Goal: Navigation & Orientation: Find specific page/section

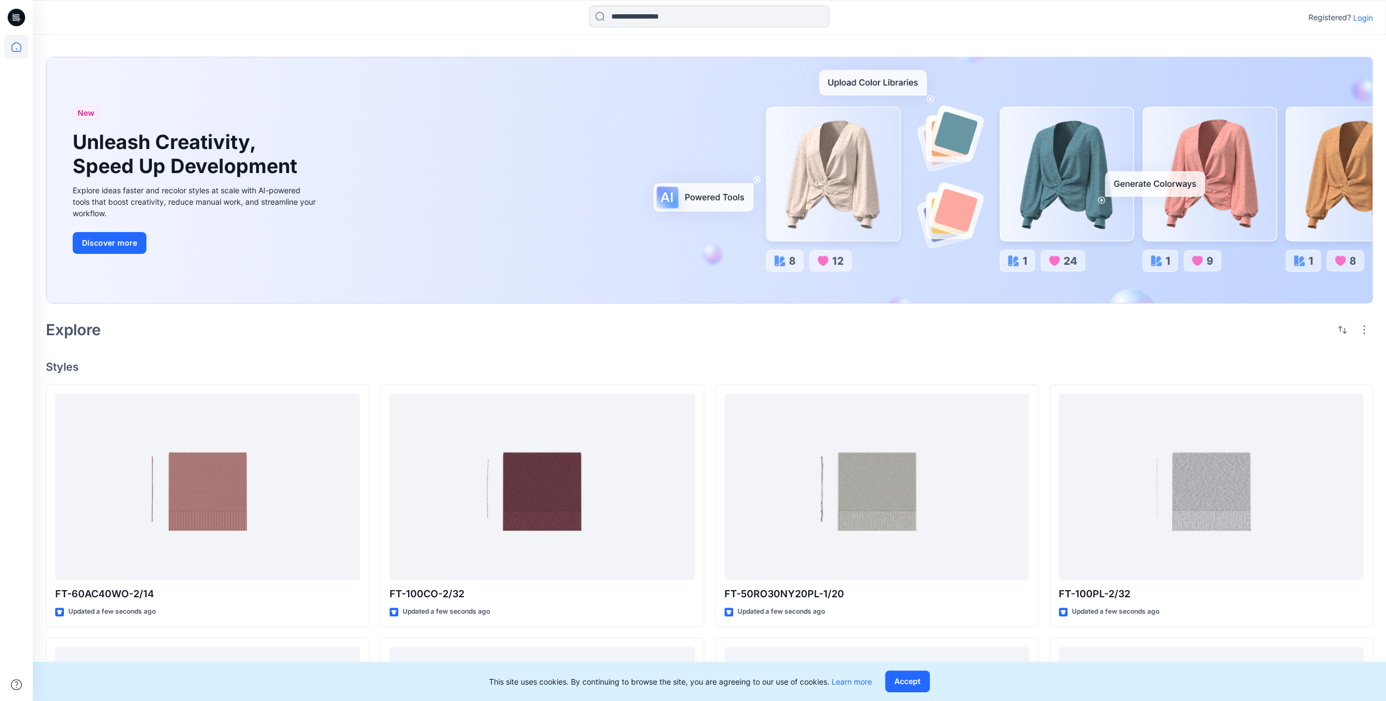
click at [1364, 12] on p "Login" at bounding box center [1363, 17] width 20 height 11
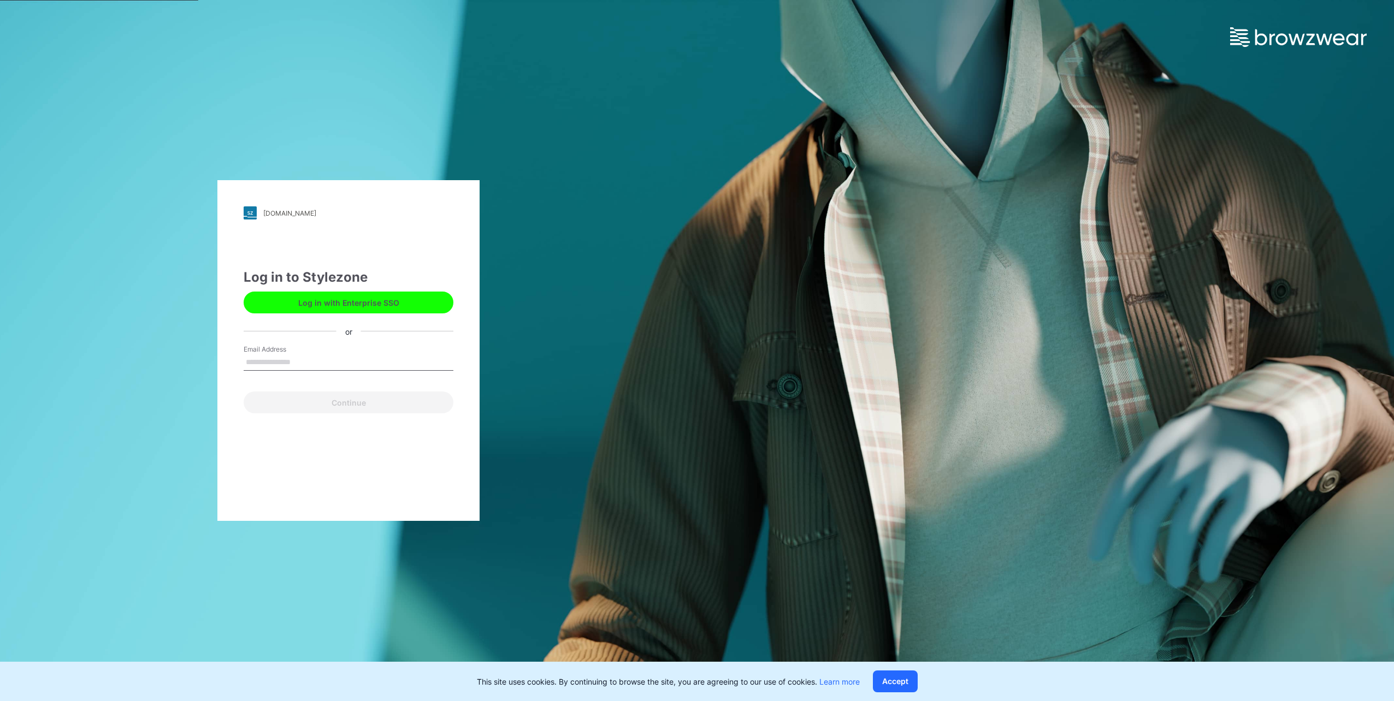
click at [329, 367] on input "Email Address" at bounding box center [349, 363] width 210 height 16
type input "**********"
click at [273, 410] on button "Continue" at bounding box center [349, 403] width 210 height 22
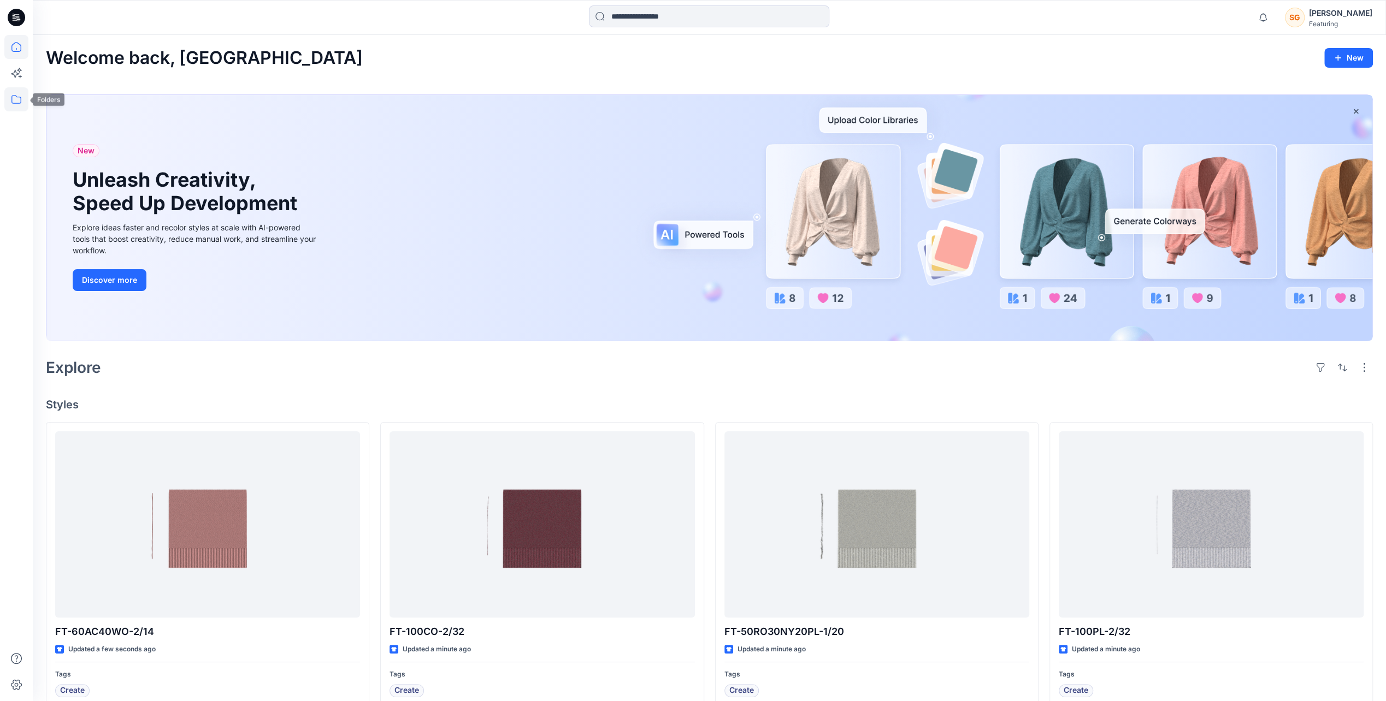
click at [10, 98] on icon at bounding box center [16, 99] width 24 height 24
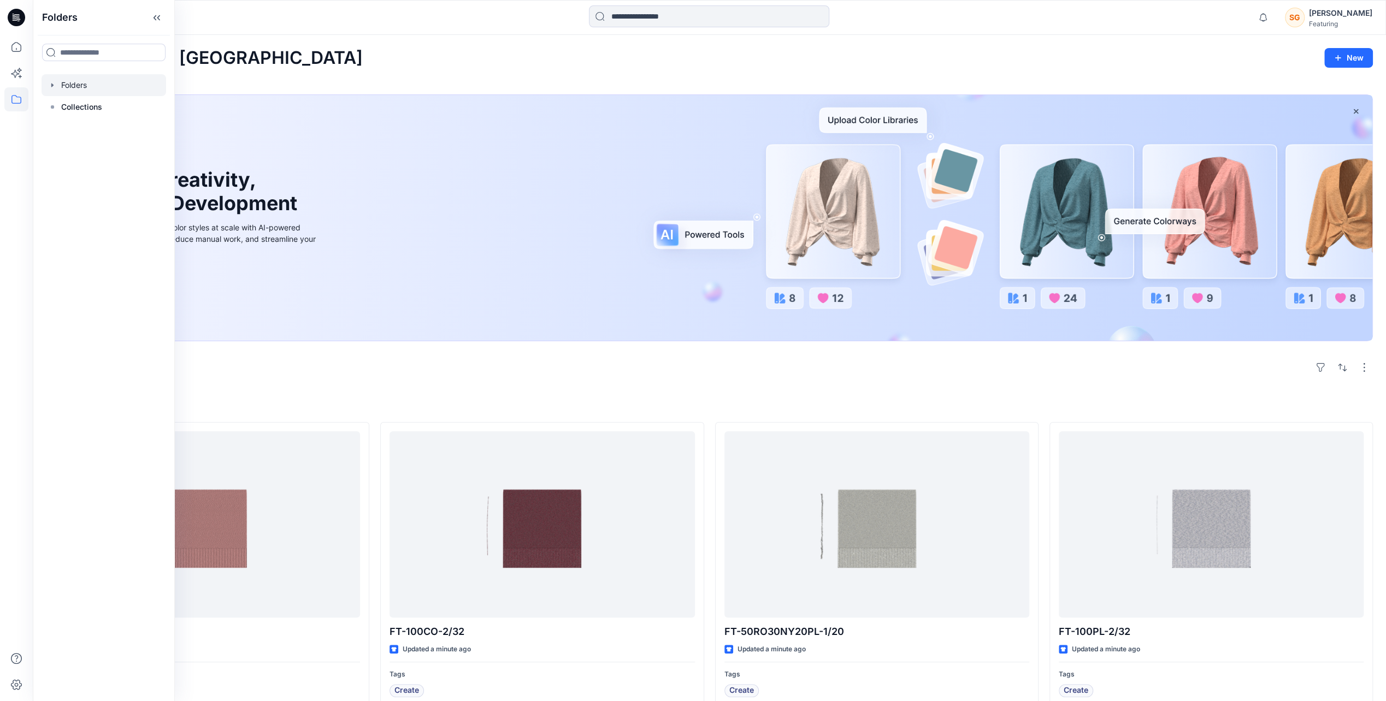
click at [80, 87] on div at bounding box center [104, 85] width 125 height 22
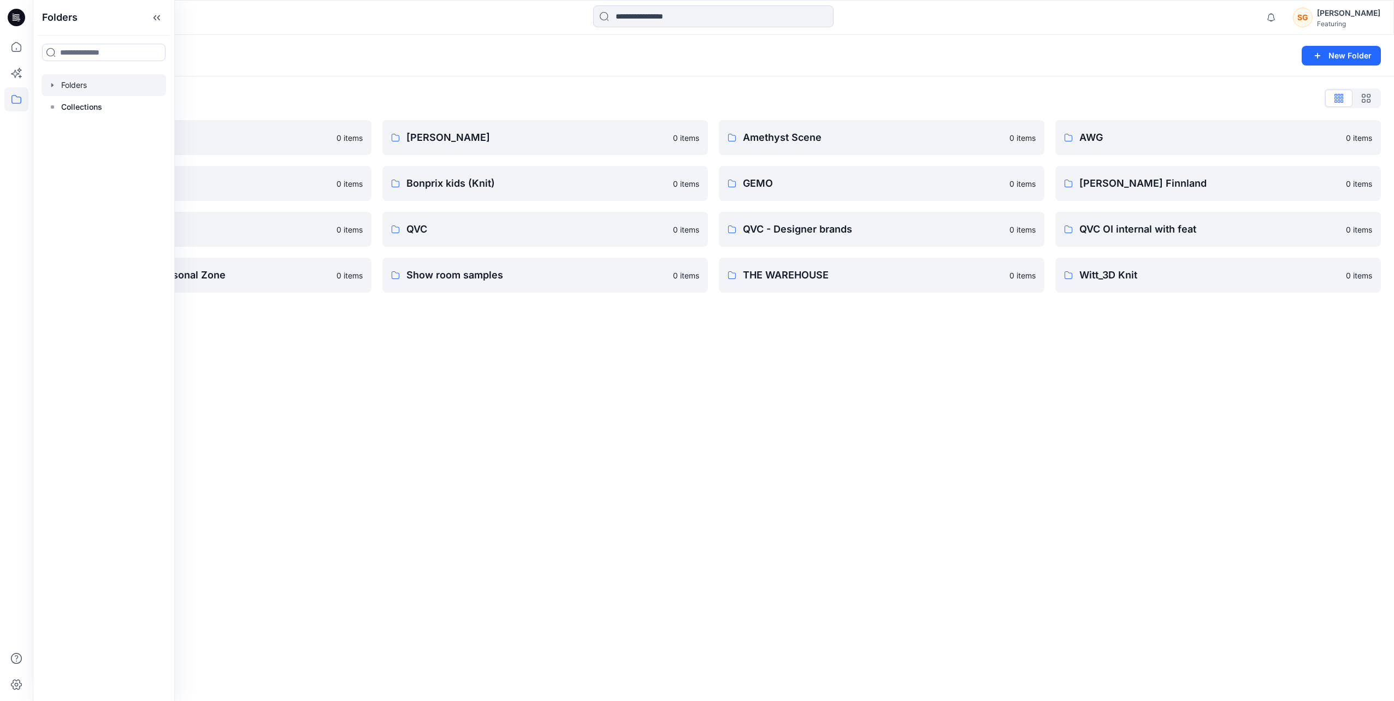
click at [473, 437] on div "Folders New Folder Folders List 3D Knit asset 0 items Basic patterns 0 items Li…" at bounding box center [713, 368] width 1361 height 666
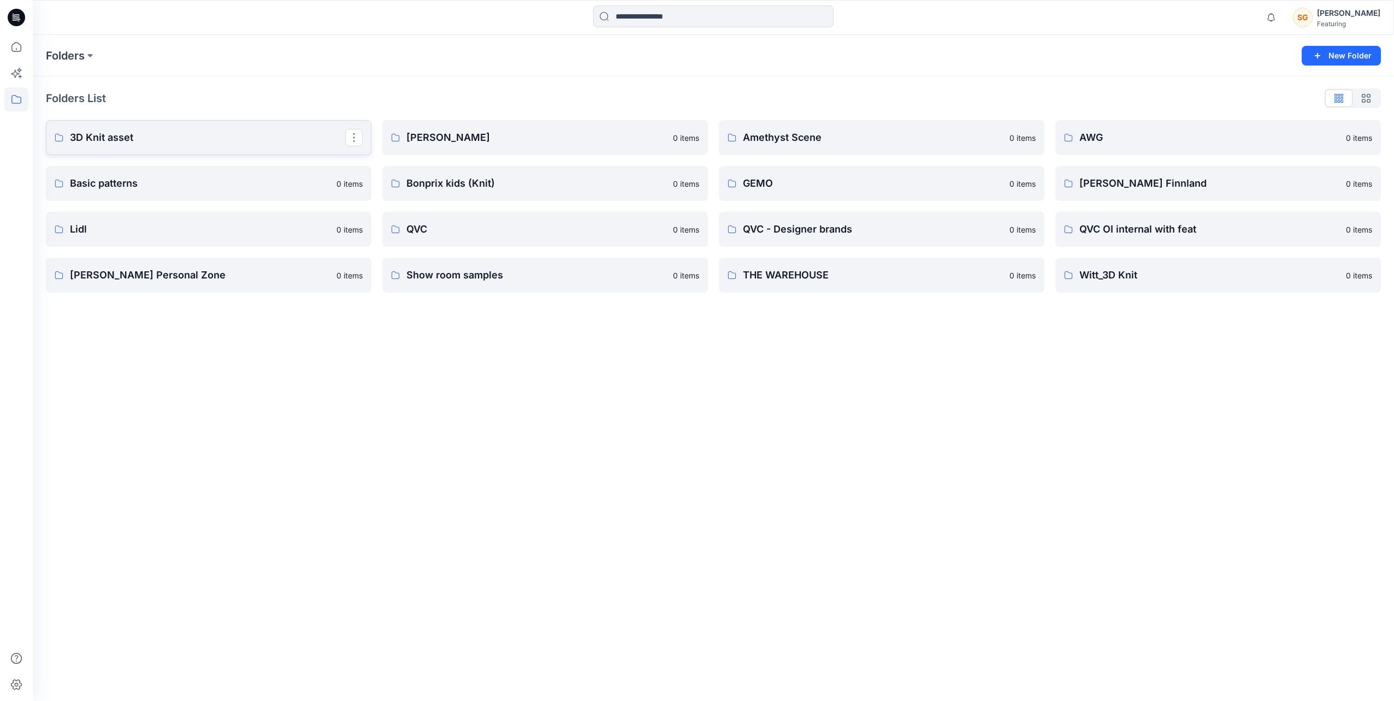
click at [286, 136] on p "3D Knit asset" at bounding box center [207, 137] width 275 height 15
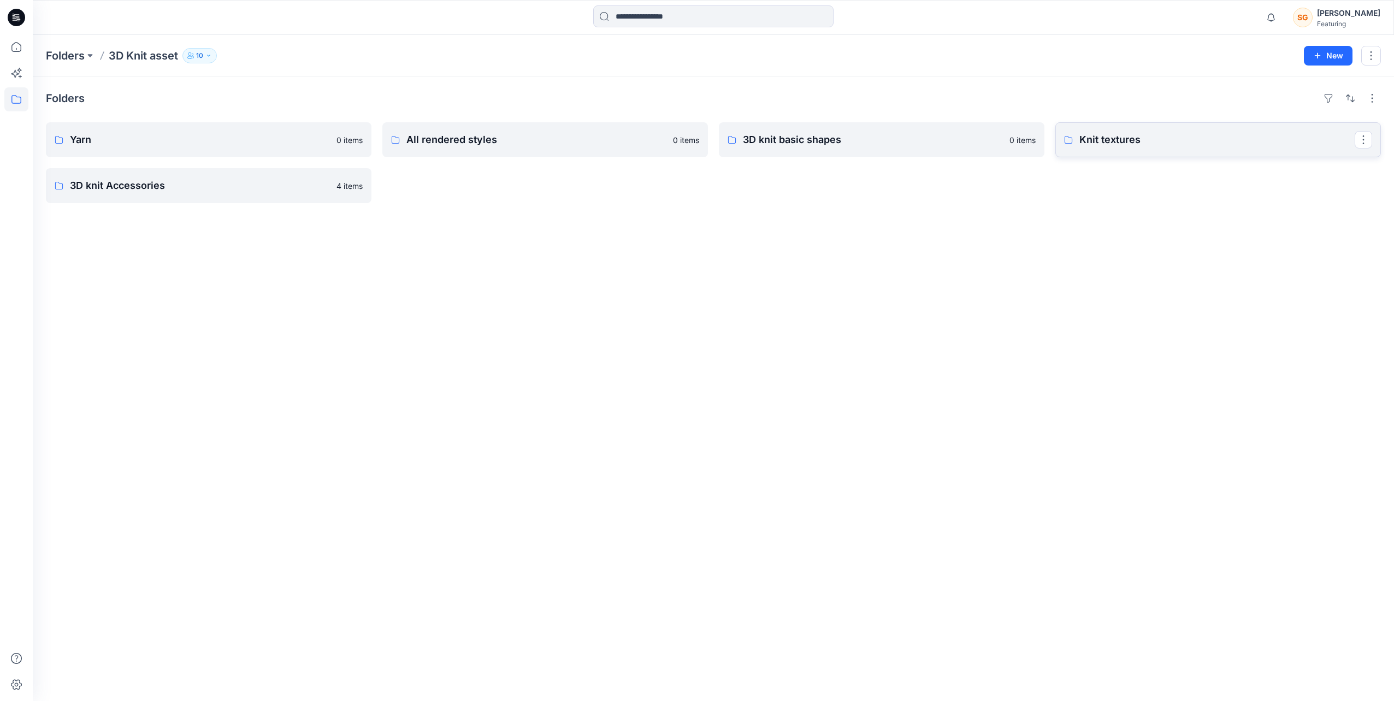
click at [1152, 145] on p "Knit textures" at bounding box center [1216, 139] width 275 height 15
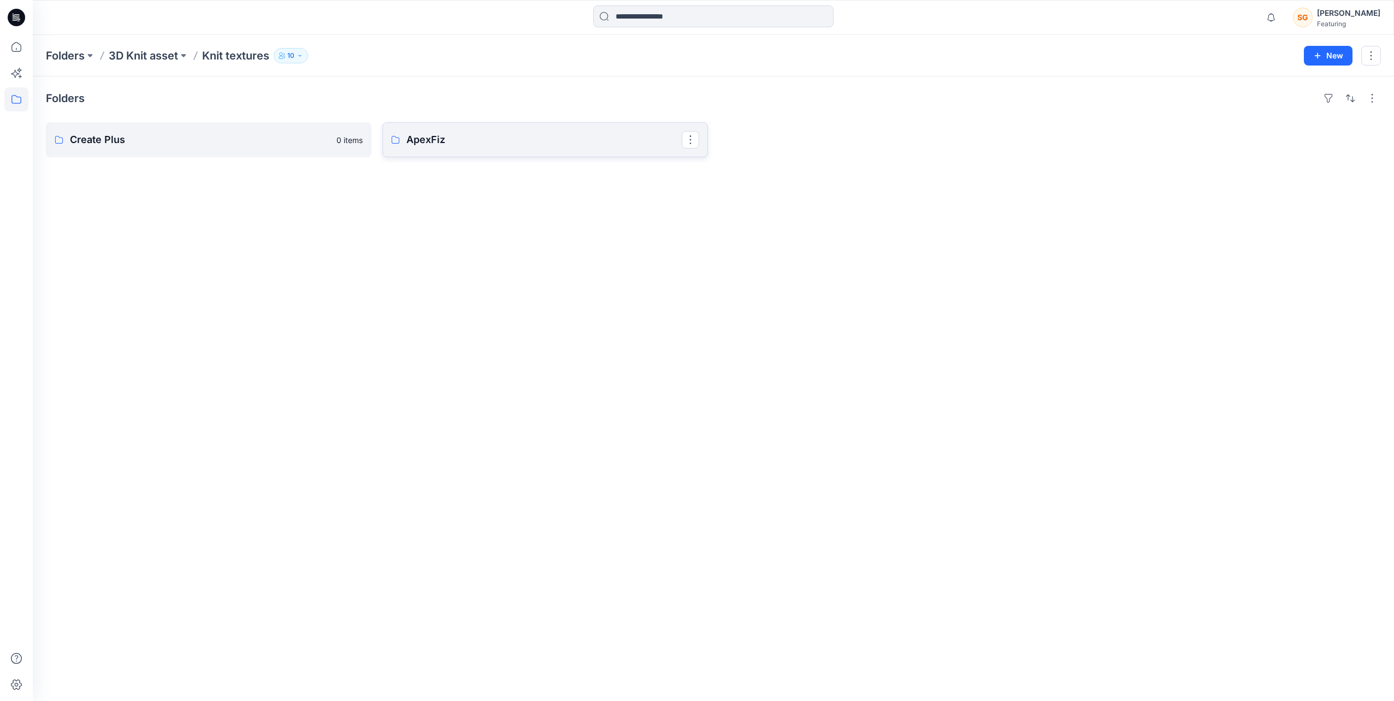
click at [484, 133] on p "ApexFiz" at bounding box center [543, 139] width 275 height 15
click at [228, 139] on p "5-7GG" at bounding box center [207, 139] width 275 height 15
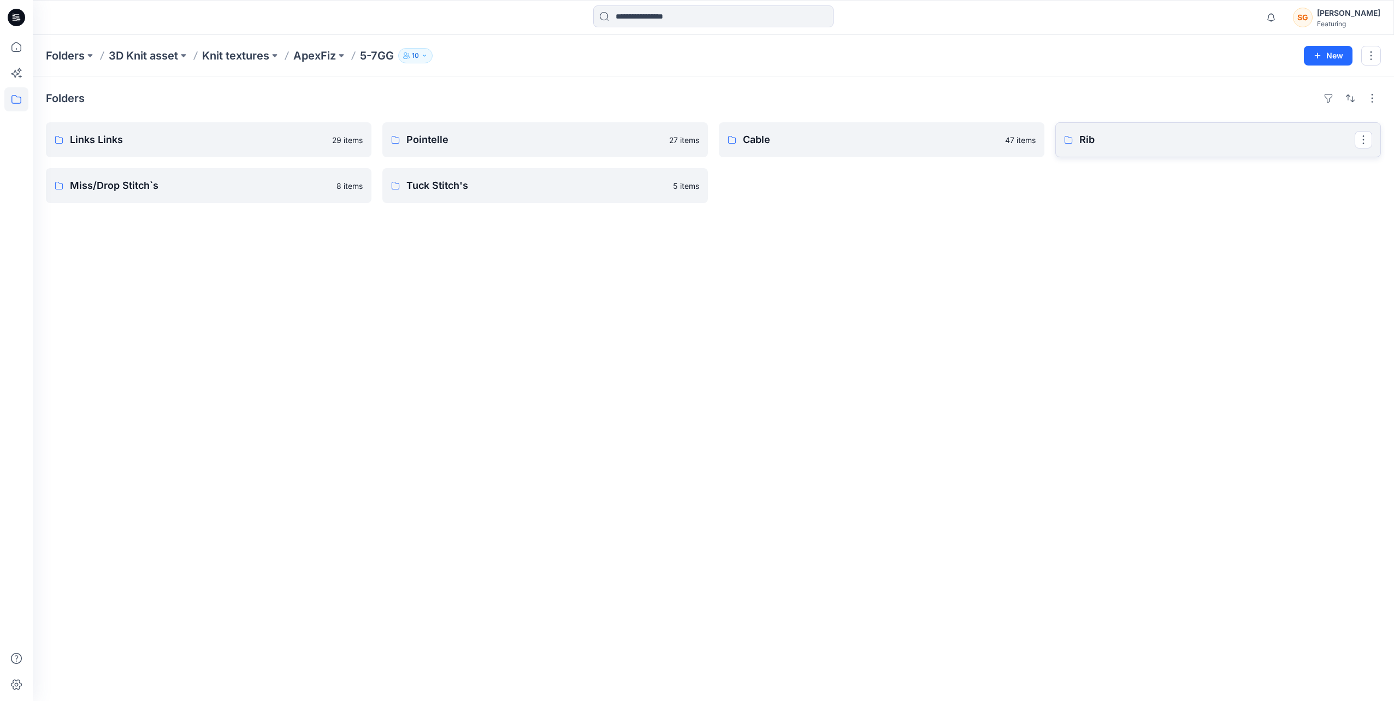
click at [1132, 146] on p "Rib" at bounding box center [1216, 139] width 275 height 15
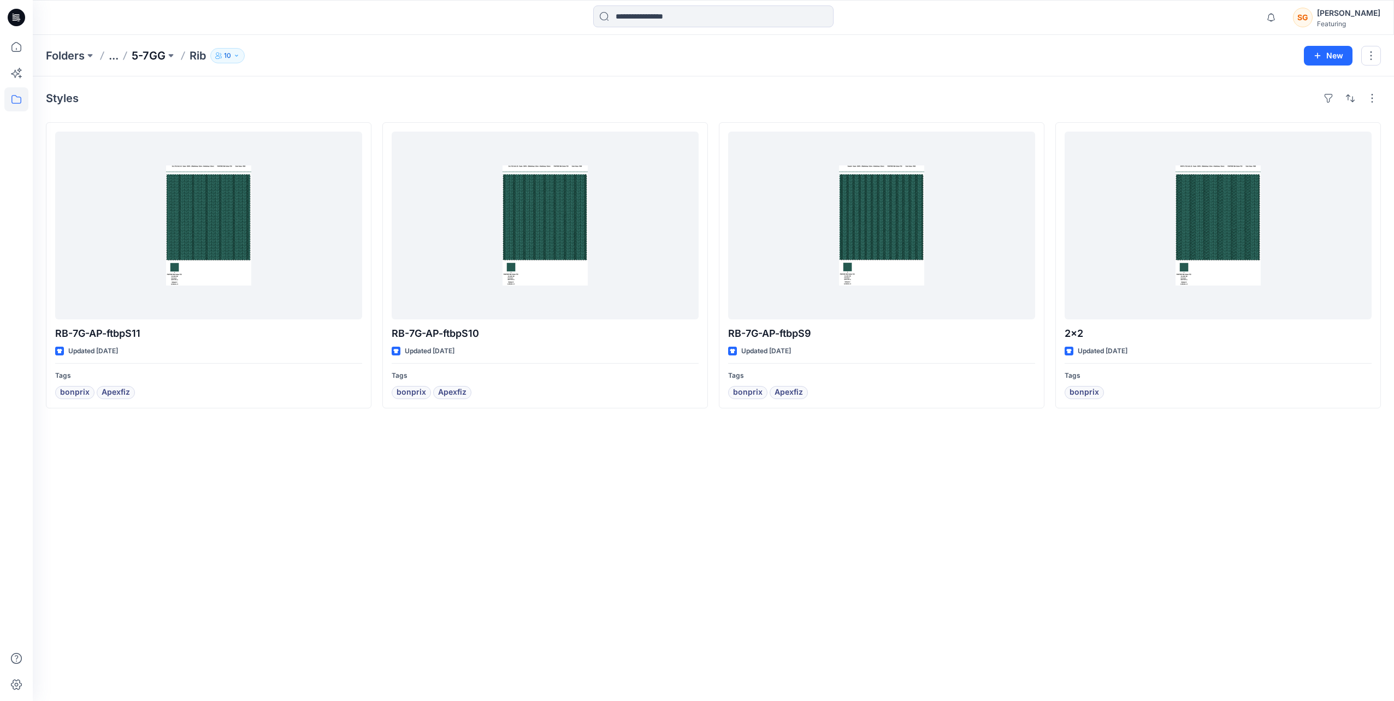
click at [157, 58] on p "5-7GG" at bounding box center [149, 55] width 34 height 15
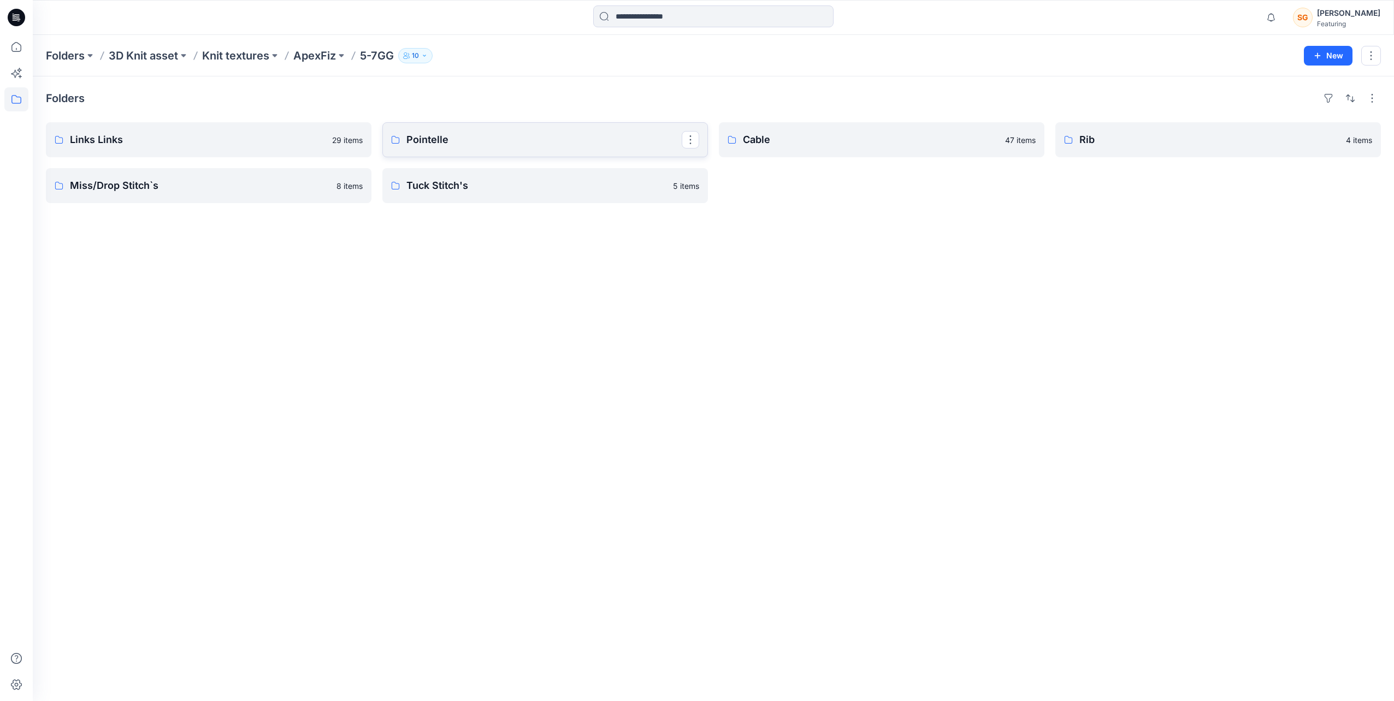
click at [499, 136] on p "Pointelle" at bounding box center [543, 139] width 275 height 15
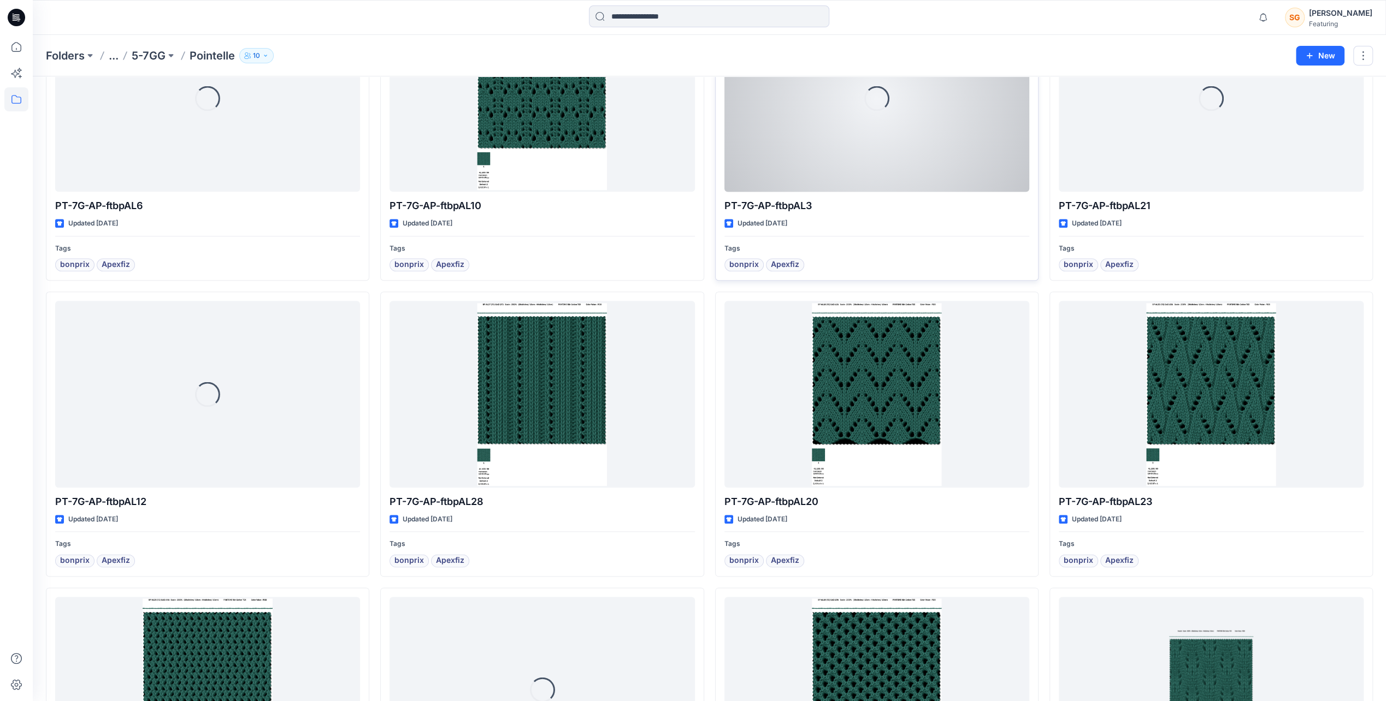
scroll to position [1092, 0]
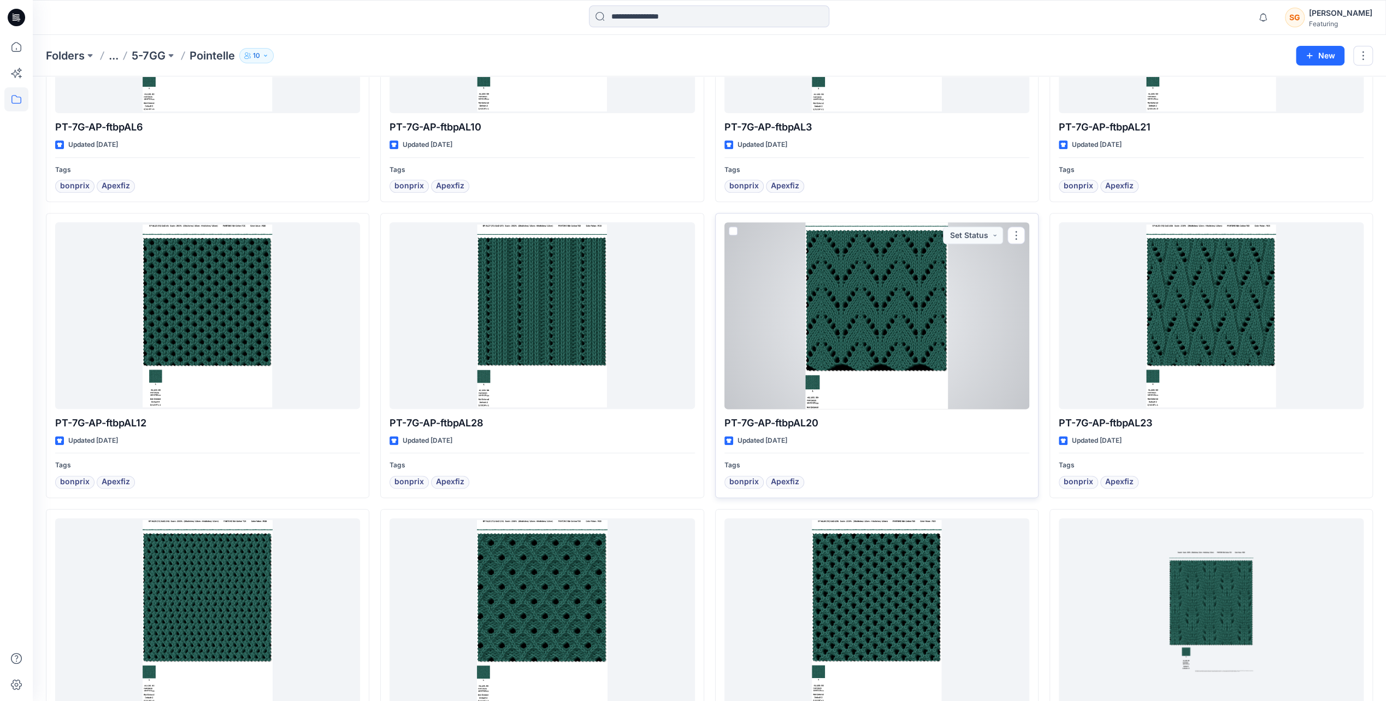
click at [900, 322] on div at bounding box center [876, 315] width 305 height 186
